Goal: Use online tool/utility: Utilize a website feature to perform a specific function

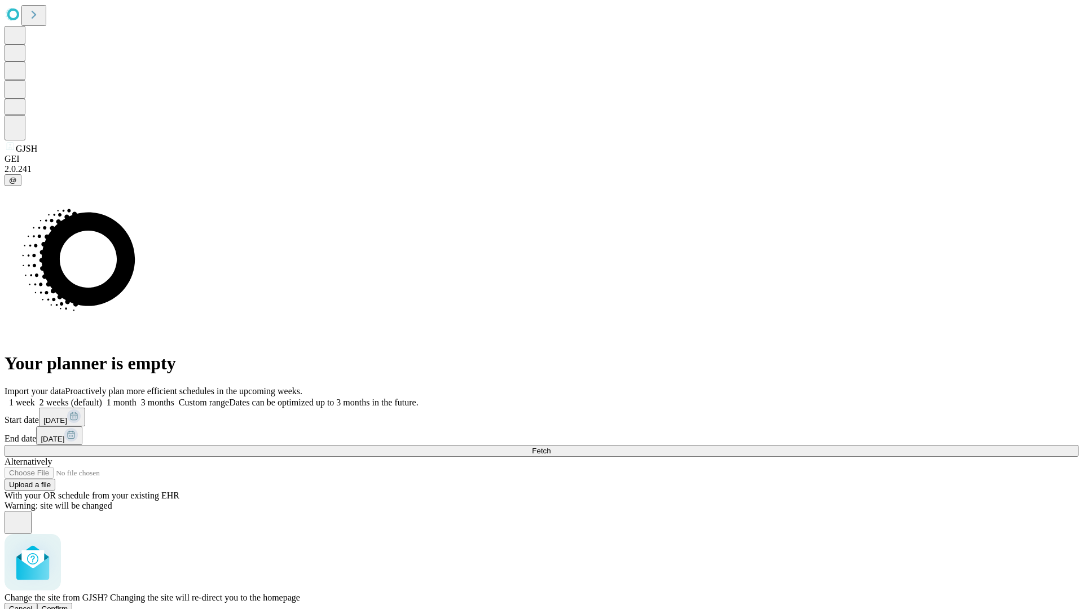
click at [68, 605] on span "Confirm" at bounding box center [55, 609] width 27 height 8
click at [136, 398] on label "1 month" at bounding box center [119, 403] width 34 height 10
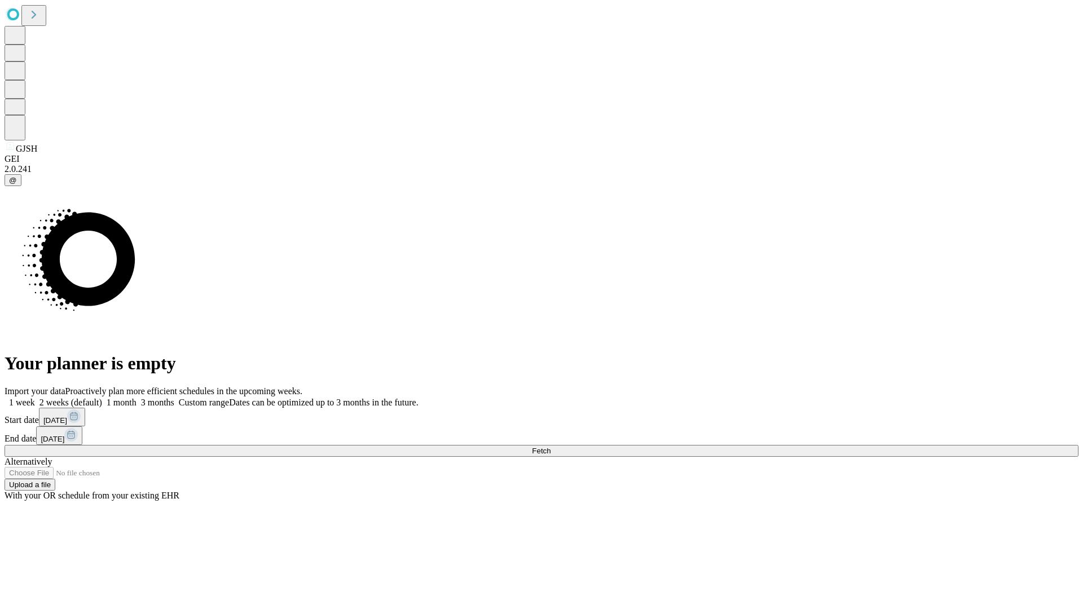
click at [550, 447] on span "Fetch" at bounding box center [541, 451] width 19 height 8
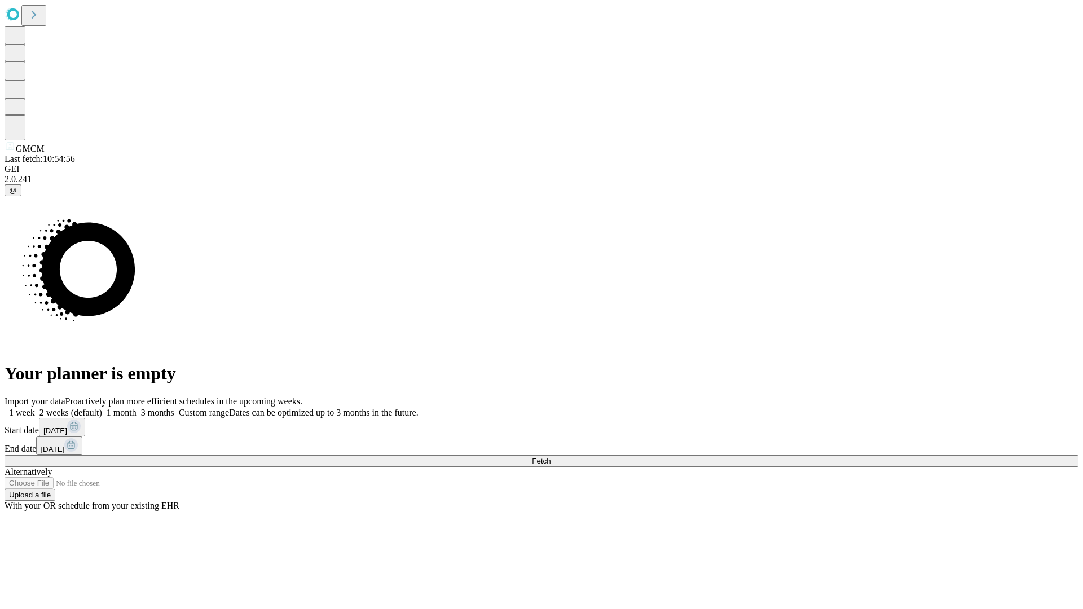
click at [136, 408] on label "1 month" at bounding box center [119, 413] width 34 height 10
click at [550, 457] on span "Fetch" at bounding box center [541, 461] width 19 height 8
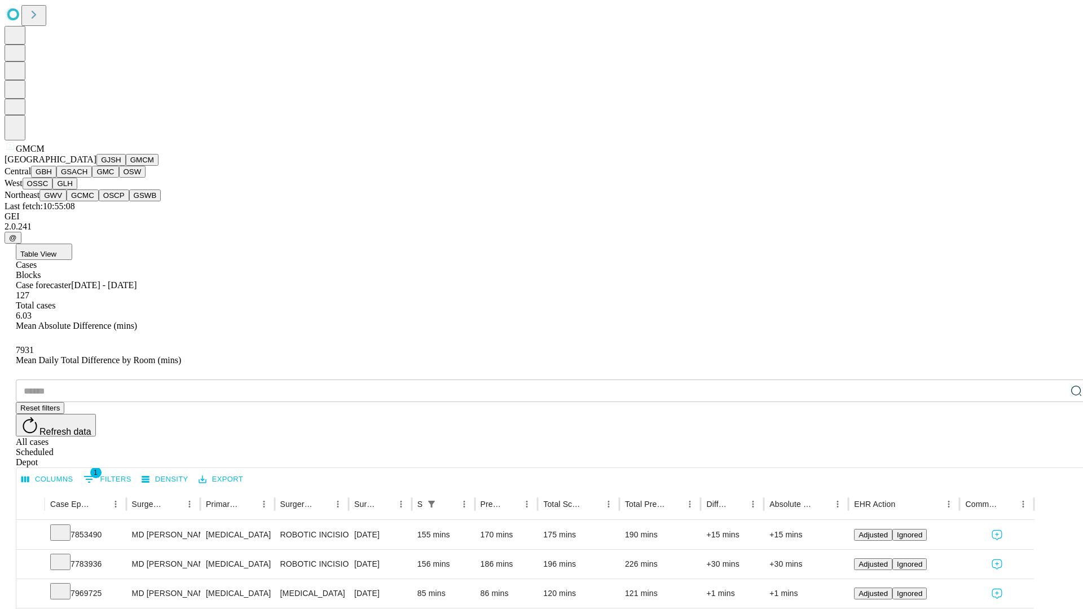
click at [56, 178] on button "GBH" at bounding box center [43, 172] width 25 height 12
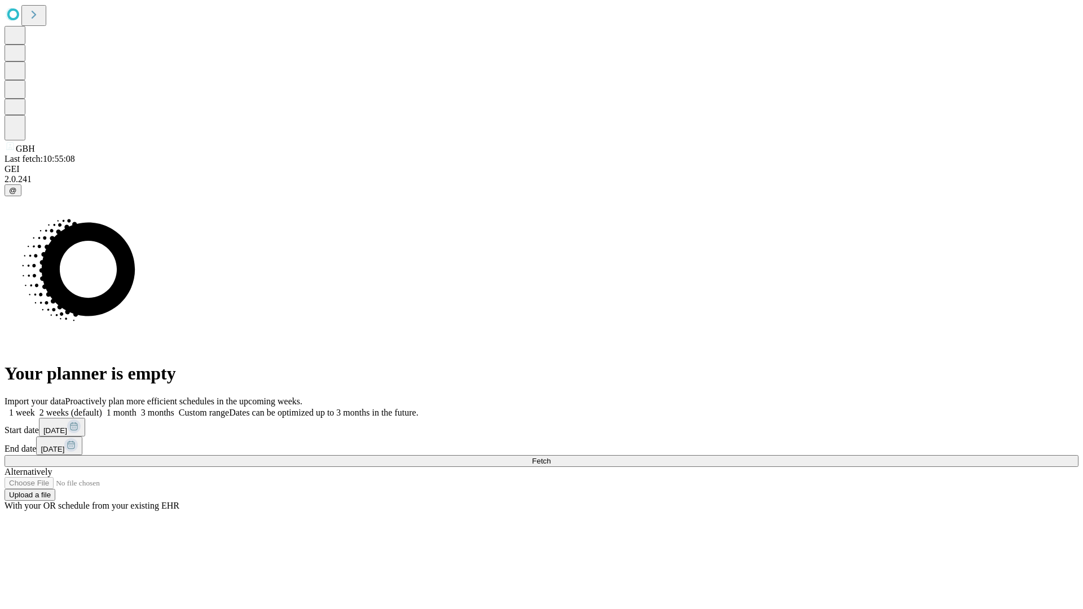
click at [136, 408] on label "1 month" at bounding box center [119, 413] width 34 height 10
click at [550, 457] on span "Fetch" at bounding box center [541, 461] width 19 height 8
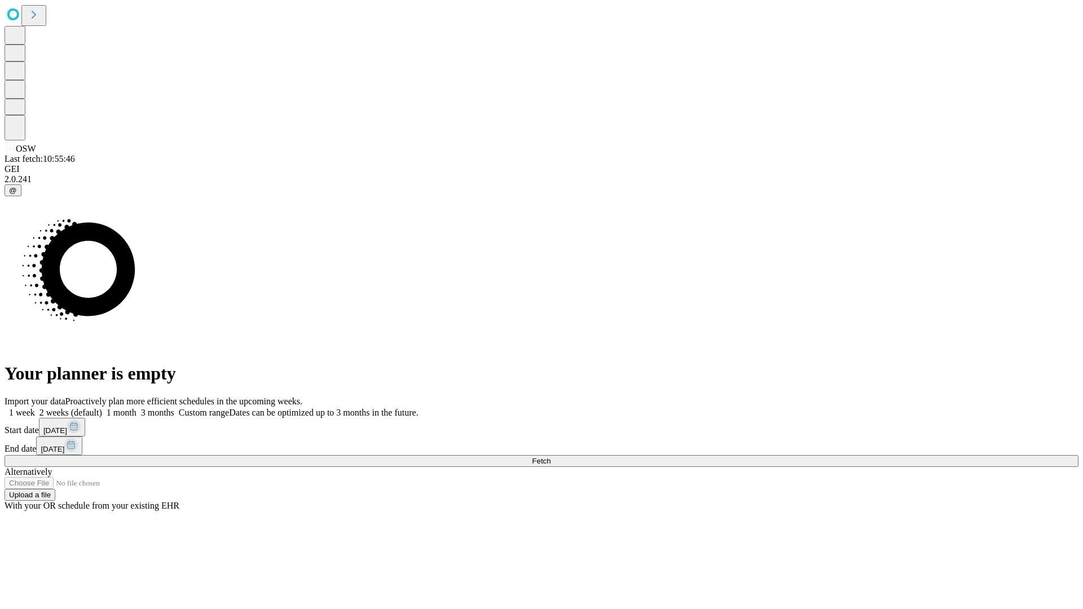
click at [136, 408] on label "1 month" at bounding box center [119, 413] width 34 height 10
click at [550, 457] on span "Fetch" at bounding box center [541, 461] width 19 height 8
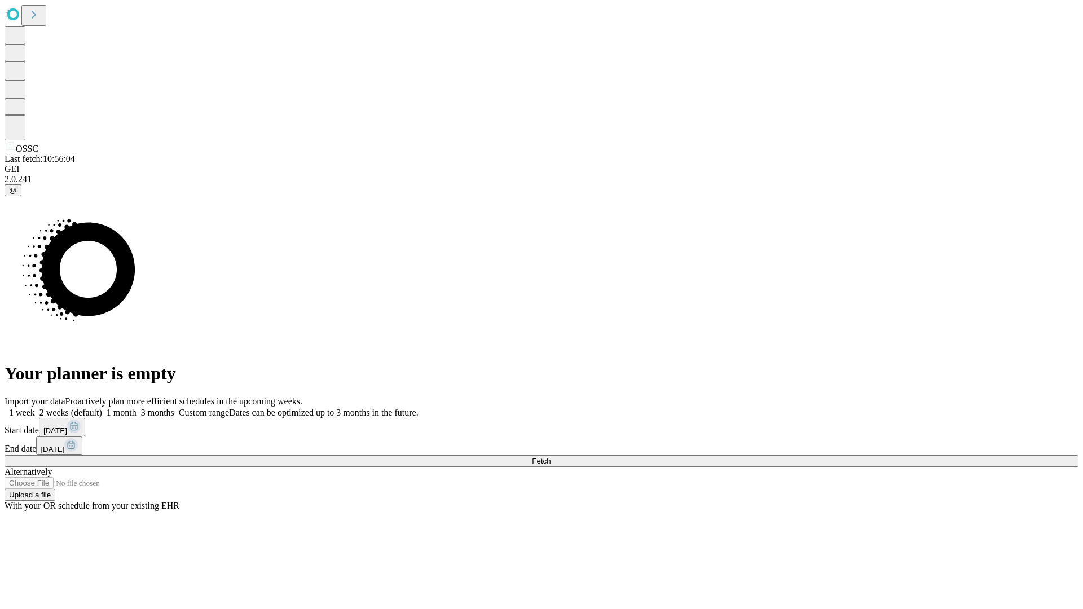
click at [136, 408] on label "1 month" at bounding box center [119, 413] width 34 height 10
click at [550, 457] on span "Fetch" at bounding box center [541, 461] width 19 height 8
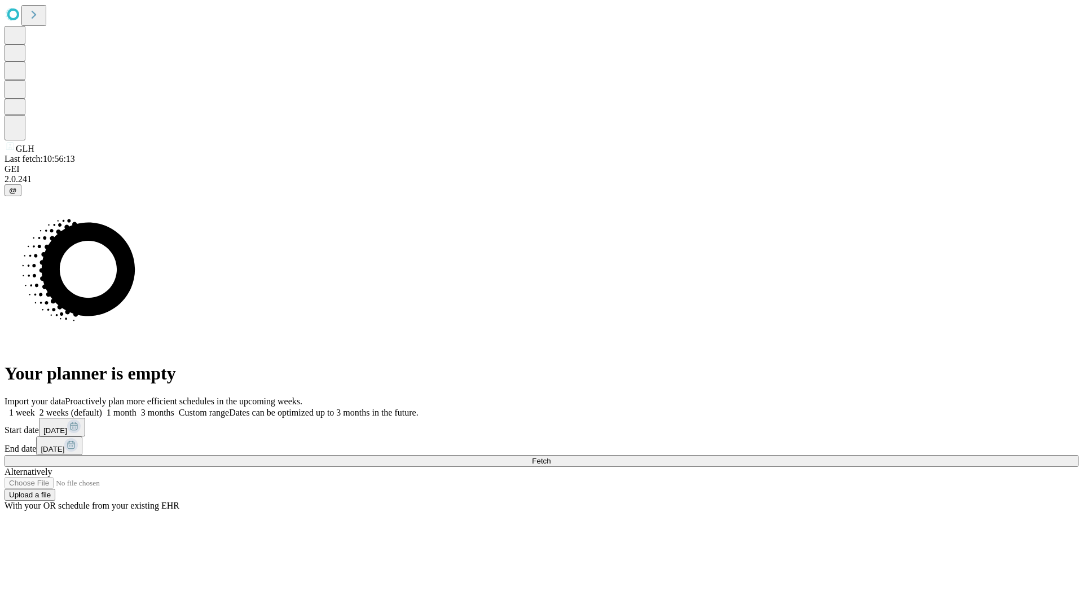
click at [136, 408] on label "1 month" at bounding box center [119, 413] width 34 height 10
click at [550, 457] on span "Fetch" at bounding box center [541, 461] width 19 height 8
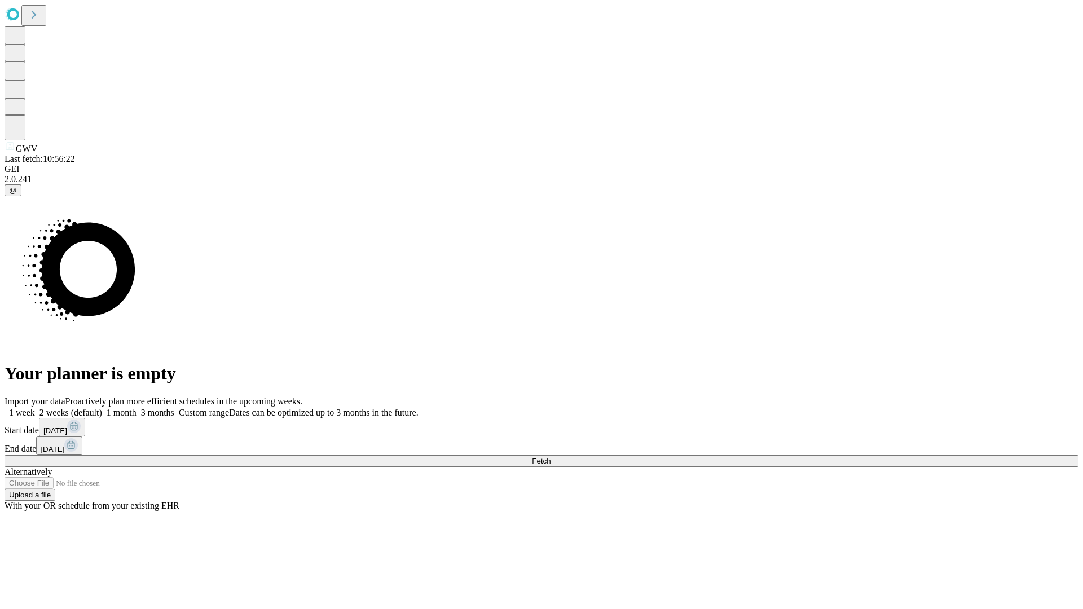
click at [136, 408] on label "1 month" at bounding box center [119, 413] width 34 height 10
click at [550, 457] on span "Fetch" at bounding box center [541, 461] width 19 height 8
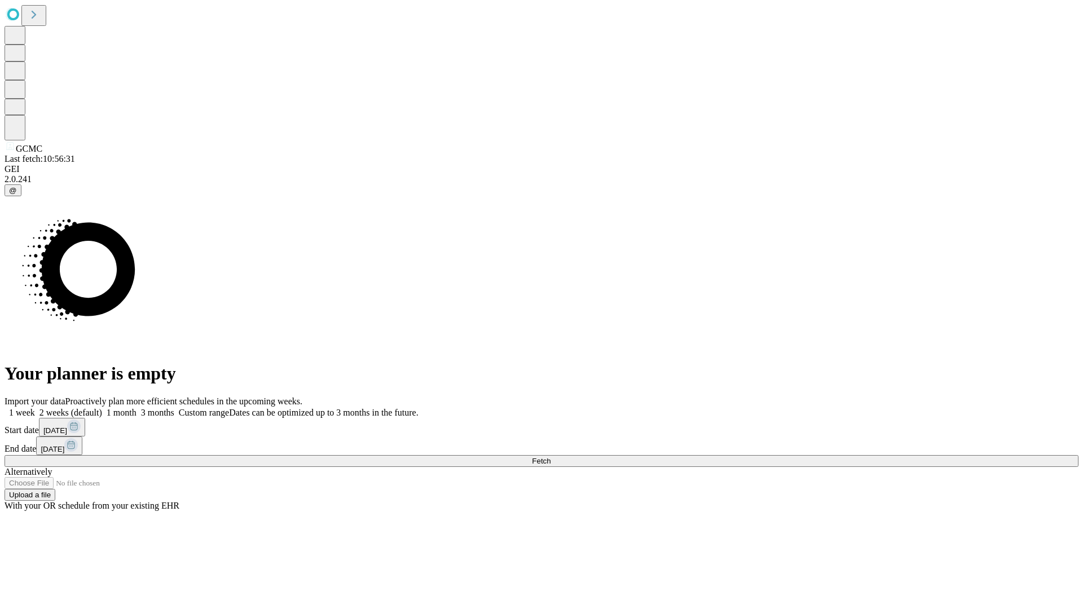
click at [136, 408] on label "1 month" at bounding box center [119, 413] width 34 height 10
click at [550, 457] on span "Fetch" at bounding box center [541, 461] width 19 height 8
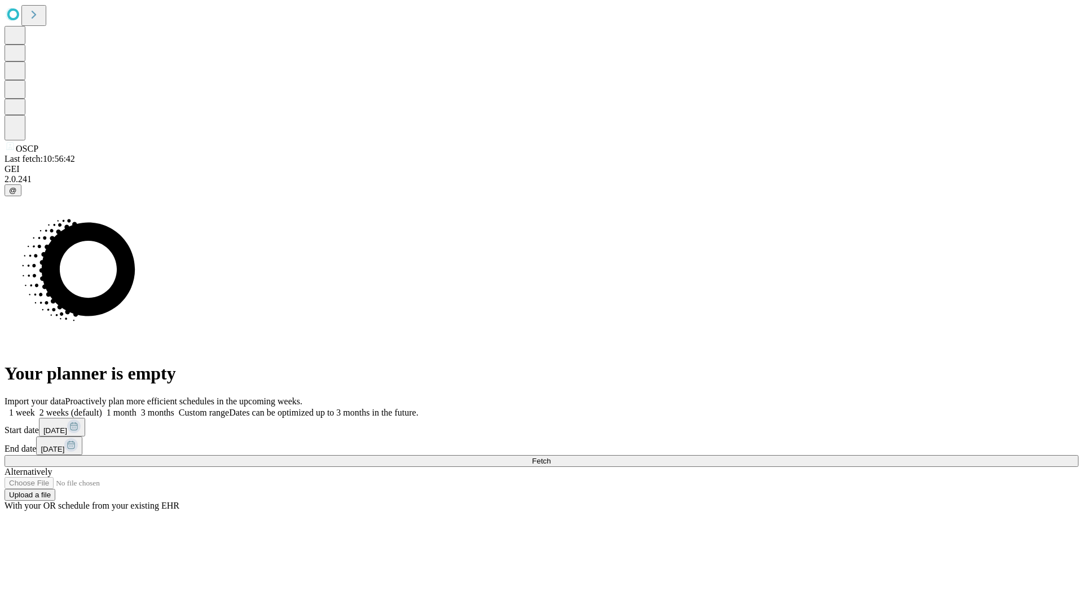
click at [136, 408] on label "1 month" at bounding box center [119, 413] width 34 height 10
click at [550, 457] on span "Fetch" at bounding box center [541, 461] width 19 height 8
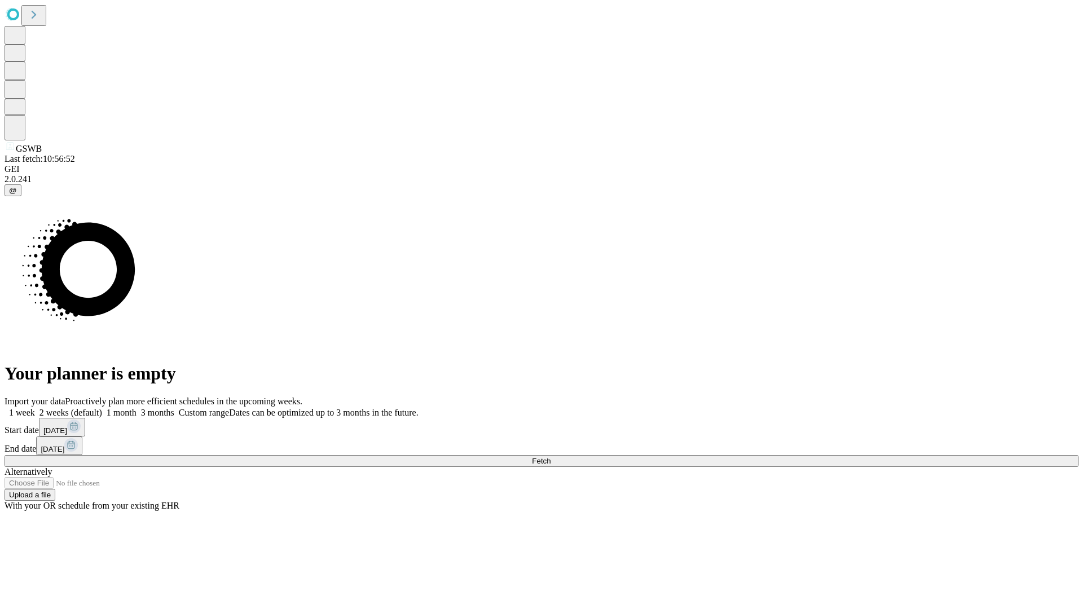
click at [136, 408] on label "1 month" at bounding box center [119, 413] width 34 height 10
click at [550, 457] on span "Fetch" at bounding box center [541, 461] width 19 height 8
